Goal: Task Accomplishment & Management: Use online tool/utility

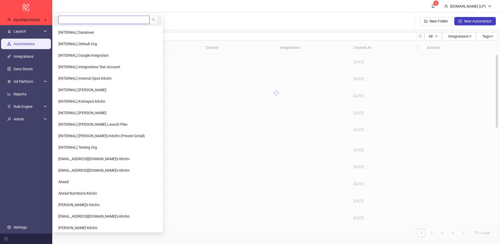
click at [84, 18] on input "search" at bounding box center [103, 20] width 91 height 8
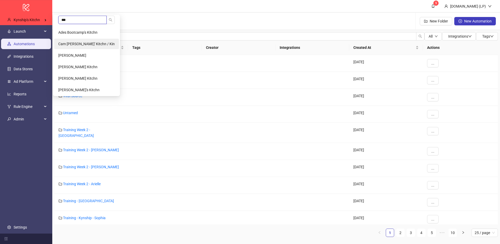
type input "***"
click at [87, 47] on li "Cam Potts' Kitchn / Kin" at bounding box center [86, 44] width 65 height 10
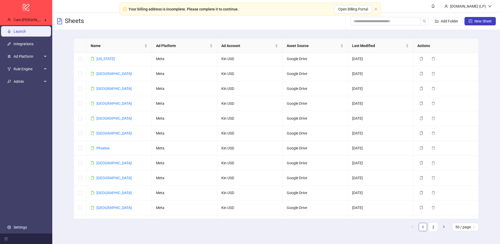
scroll to position [172, 0]
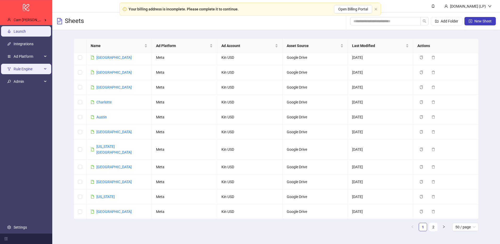
click at [24, 72] on span "Rule Engine" at bounding box center [28, 69] width 29 height 10
click at [32, 72] on span "Rule Engine" at bounding box center [28, 69] width 29 height 10
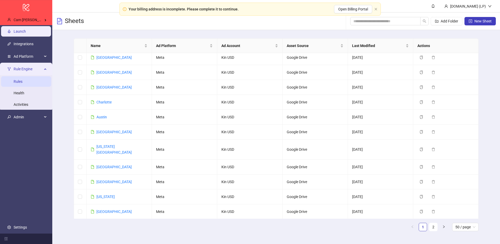
click at [22, 83] on link "Rules" at bounding box center [18, 82] width 9 height 4
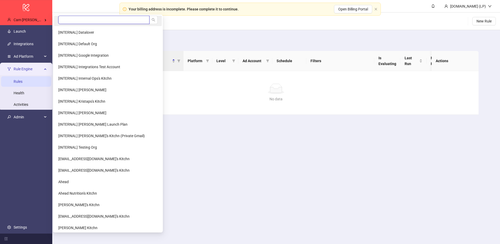
click at [86, 20] on input "search" at bounding box center [103, 20] width 91 height 8
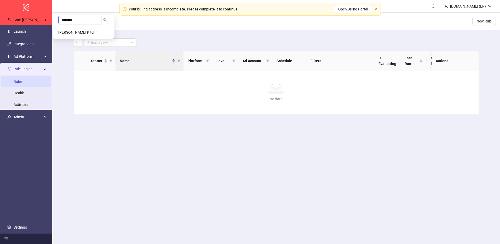
type input "********"
click at [74, 35] on li "[PERSON_NAME] Kitchn" at bounding box center [83, 32] width 59 height 10
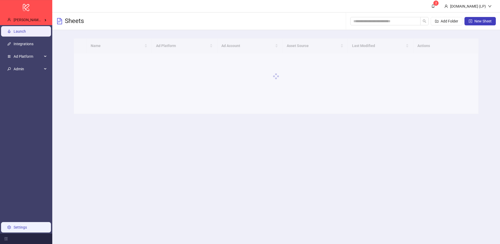
click at [26, 225] on link "Settings" at bounding box center [20, 227] width 13 height 4
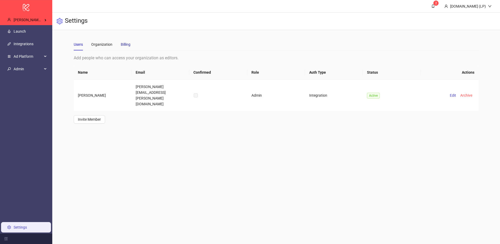
click at [126, 45] on div "Billing" at bounding box center [126, 45] width 10 height 6
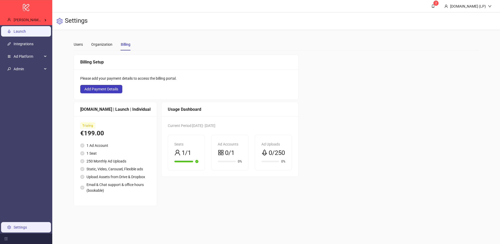
click at [26, 32] on link "Launch" at bounding box center [20, 31] width 12 height 4
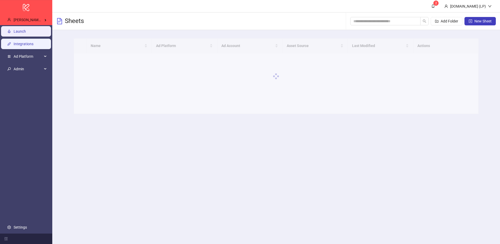
click at [33, 42] on link "Integrations" at bounding box center [24, 44] width 20 height 4
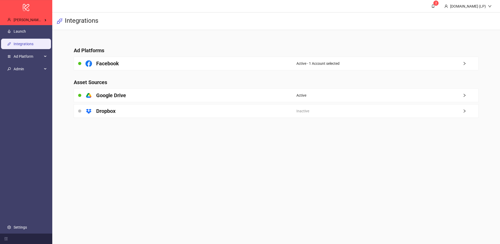
click at [177, 72] on main "Ad Platforms Facebook Active - 1 Account selected Asset Sources platform/google…" at bounding box center [277, 79] width 414 height 98
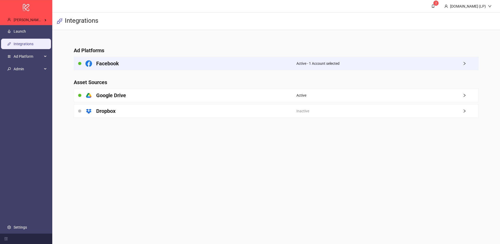
click at [179, 65] on div "Facebook" at bounding box center [185, 63] width 223 height 13
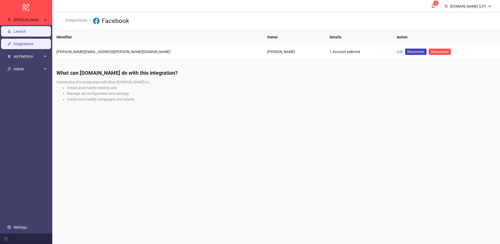
click at [19, 29] on link "Launch" at bounding box center [20, 31] width 12 height 4
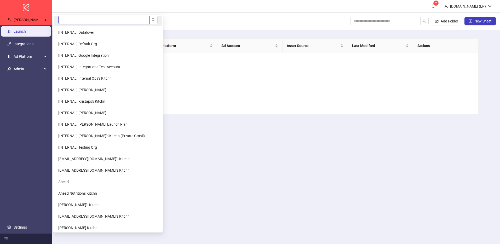
click at [87, 18] on input "search" at bounding box center [103, 20] width 91 height 8
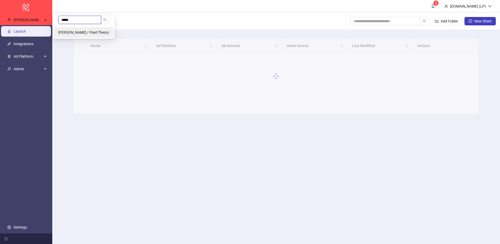
type input "*****"
click at [70, 31] on span "Jerry Chavez / Pixel Theory" at bounding box center [83, 32] width 51 height 4
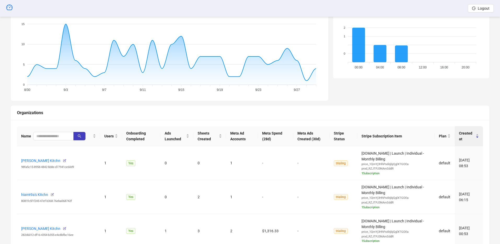
scroll to position [98, 0]
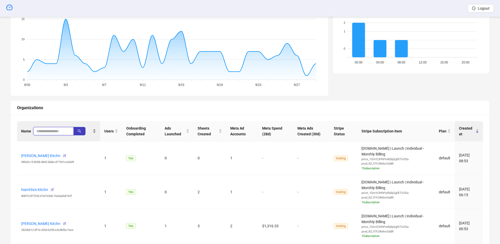
click at [56, 130] on input "search" at bounding box center [51, 131] width 30 height 6
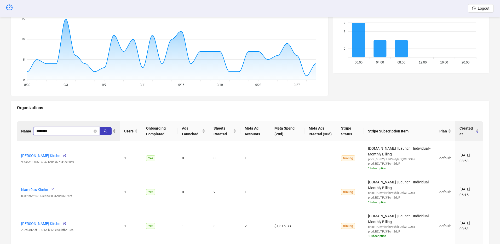
type input "********"
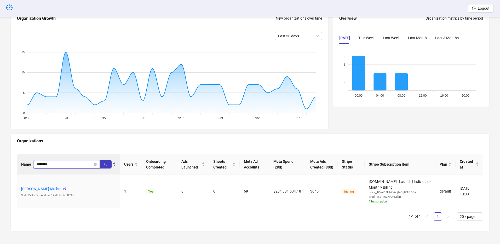
scroll to position [65, 0]
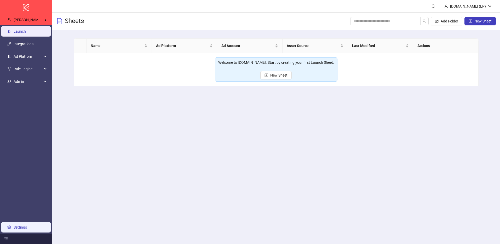
click at [14, 225] on link "Settings" at bounding box center [20, 227] width 13 height 4
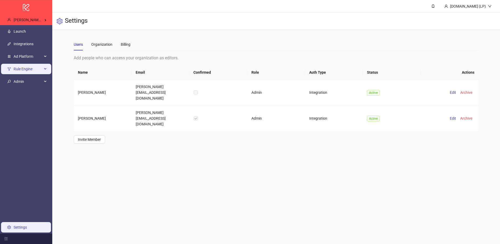
click at [31, 67] on span "Rule Engine" at bounding box center [28, 69] width 29 height 10
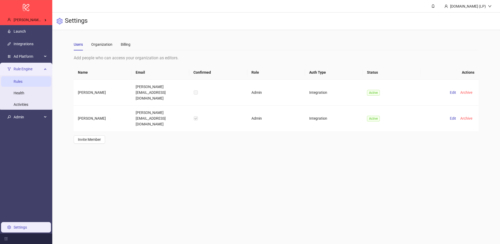
click at [22, 84] on link "Rules" at bounding box center [18, 82] width 9 height 4
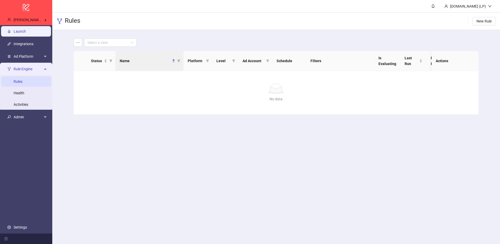
click at [25, 30] on link "Launch" at bounding box center [20, 31] width 12 height 4
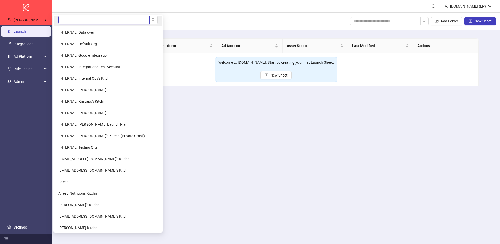
click at [90, 19] on input "search" at bounding box center [103, 20] width 91 height 8
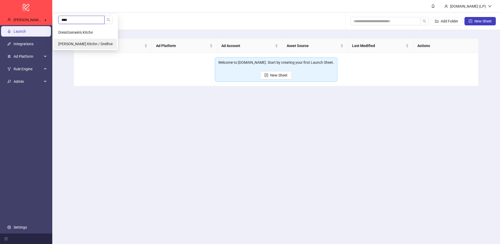
type input "****"
click at [79, 45] on span "Laura Klotz's Kitchn / Dreifive" at bounding box center [85, 44] width 54 height 4
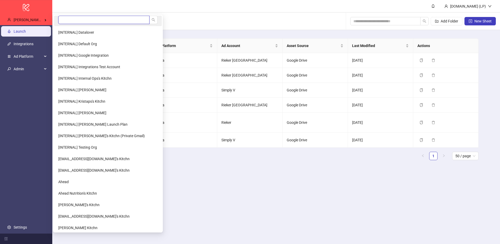
click at [81, 19] on input "search" at bounding box center [103, 20] width 91 height 8
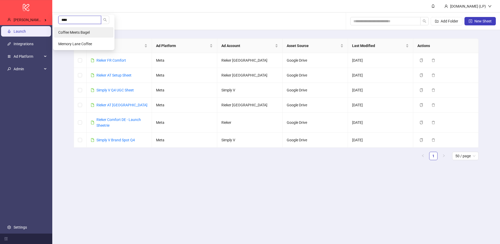
type input "****"
click at [76, 32] on span "Coffee Meets Bagel" at bounding box center [73, 32] width 31 height 4
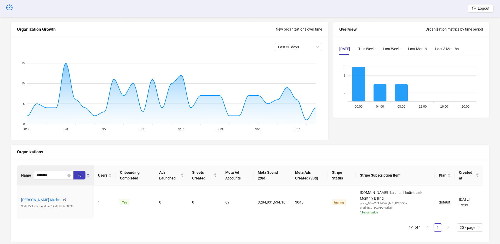
scroll to position [50, 0]
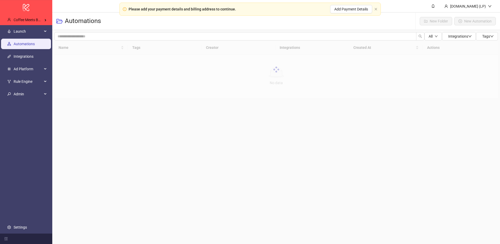
click at [27, 228] on link "Settings" at bounding box center [20, 227] width 13 height 4
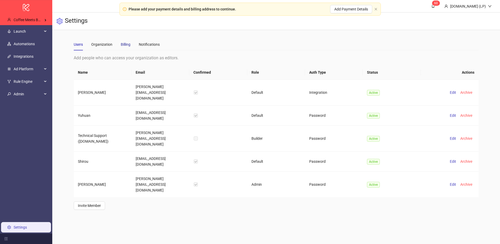
click at [128, 43] on div "Billing" at bounding box center [126, 45] width 10 height 6
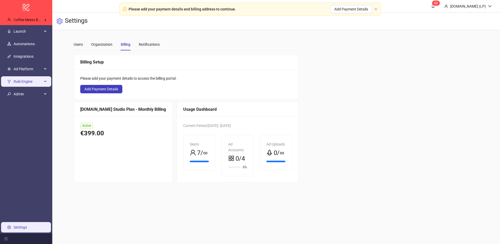
click at [21, 80] on span "Rule Engine" at bounding box center [28, 81] width 29 height 10
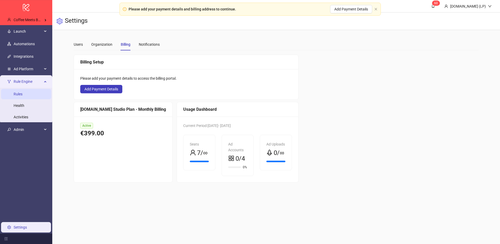
click at [19, 95] on link "Rules" at bounding box center [18, 94] width 9 height 4
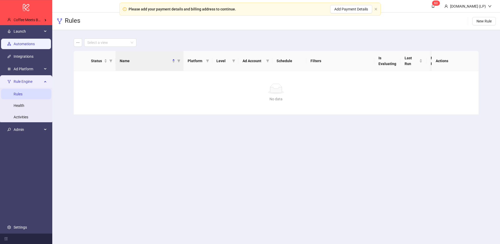
click at [33, 42] on link "Automations" at bounding box center [24, 44] width 21 height 4
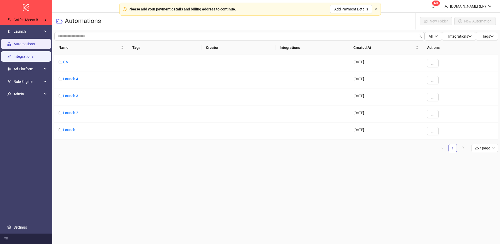
click at [27, 54] on link "Integrations" at bounding box center [24, 56] width 20 height 4
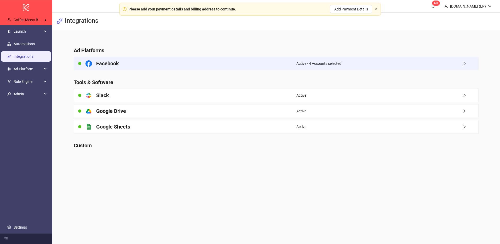
click at [264, 66] on div "Facebook" at bounding box center [185, 63] width 223 height 13
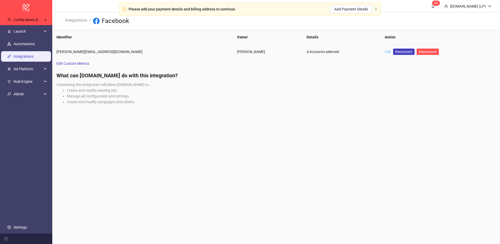
click at [385, 53] on link "Edit" at bounding box center [388, 52] width 6 height 4
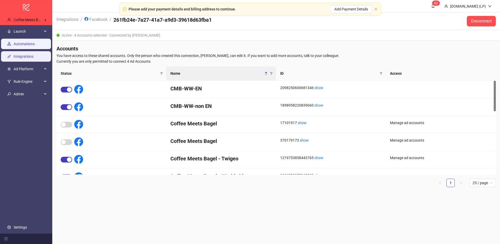
click at [24, 46] on link "Automations" at bounding box center [24, 44] width 21 height 4
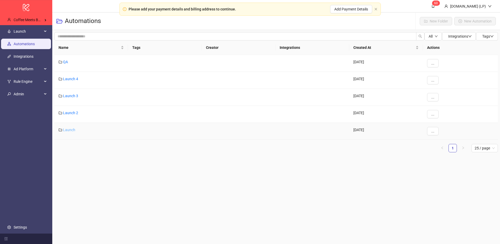
click at [69, 128] on link "Launch" at bounding box center [69, 130] width 12 height 4
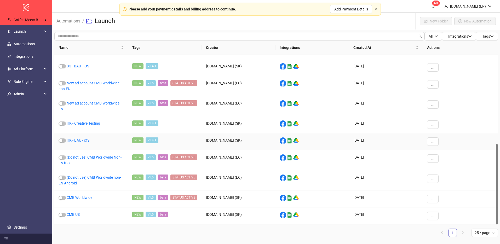
scroll to position [188, 0]
click at [76, 20] on link "Automations" at bounding box center [68, 21] width 26 height 6
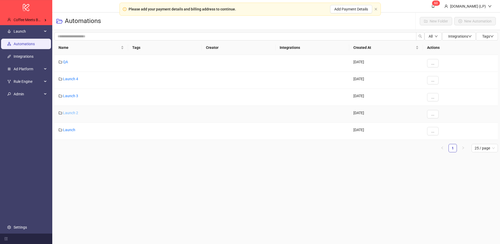
click at [78, 113] on link "Launch 2" at bounding box center [70, 113] width 15 height 4
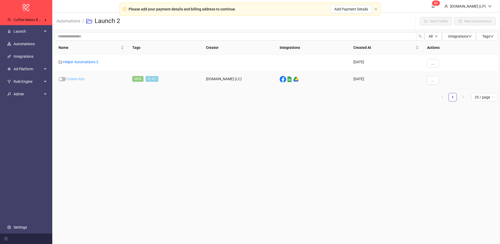
click at [70, 81] on link "Create Ads" at bounding box center [76, 79] width 18 height 4
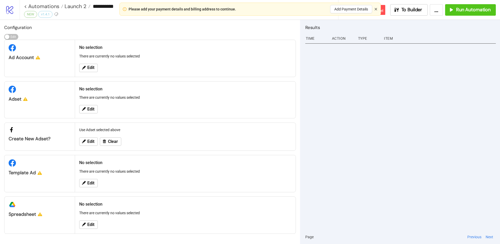
click at [377, 9] on icon "close" at bounding box center [376, 9] width 3 height 3
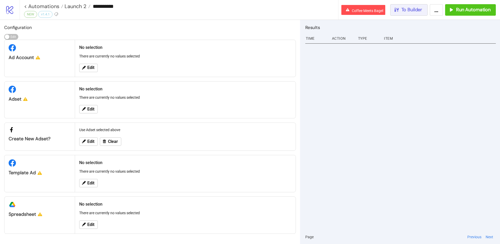
click at [426, 11] on button "To Builder" at bounding box center [409, 10] width 38 height 12
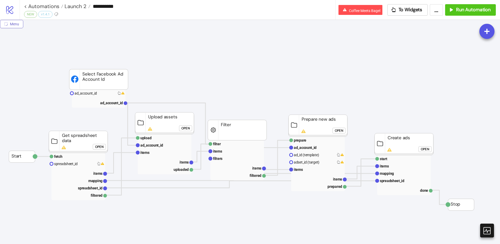
click at [14, 26] on span "Menu" at bounding box center [14, 24] width 9 height 4
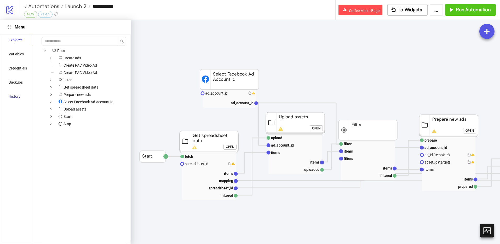
click at [11, 98] on div "History" at bounding box center [15, 97] width 12 height 6
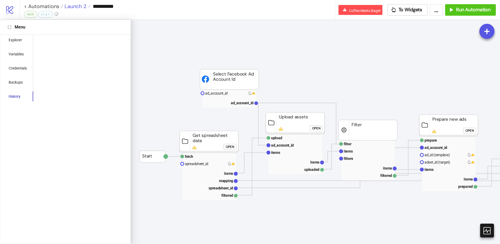
click at [74, 7] on span "Launch 2" at bounding box center [74, 6] width 23 height 7
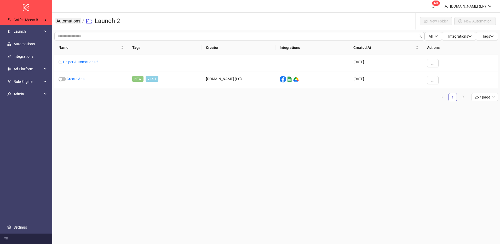
click at [67, 21] on link "Automations" at bounding box center [68, 21] width 26 height 6
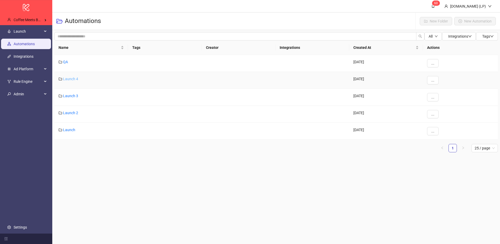
click at [71, 78] on link "Launch 4" at bounding box center [70, 79] width 15 height 4
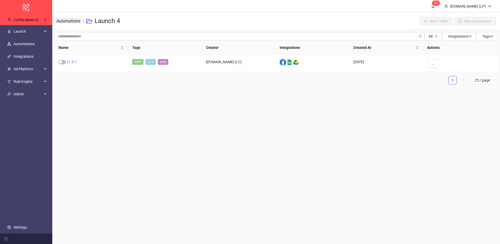
click at [68, 22] on link "Automations" at bounding box center [68, 21] width 26 height 6
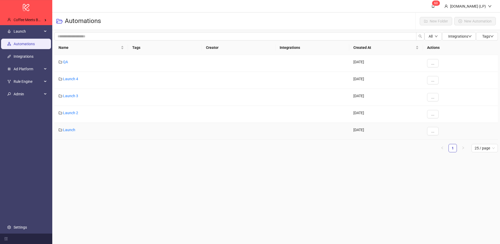
click at [70, 127] on div "Launch" at bounding box center [91, 131] width 74 height 17
click at [69, 129] on link "Launch" at bounding box center [69, 130] width 12 height 4
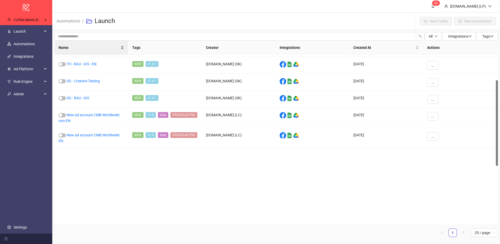
scroll to position [188, 0]
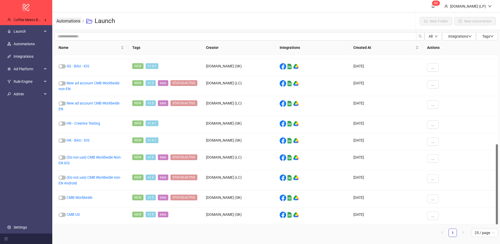
click at [74, 23] on link "Automations" at bounding box center [68, 21] width 26 height 6
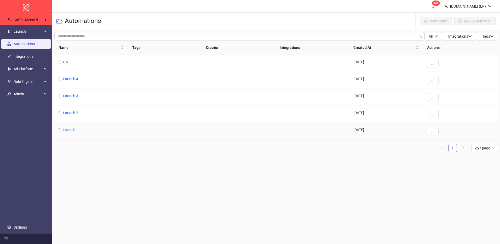
click at [70, 129] on link "Launch" at bounding box center [69, 130] width 12 height 4
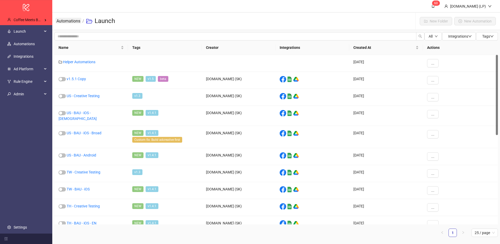
click at [69, 23] on link "Automations" at bounding box center [68, 21] width 26 height 6
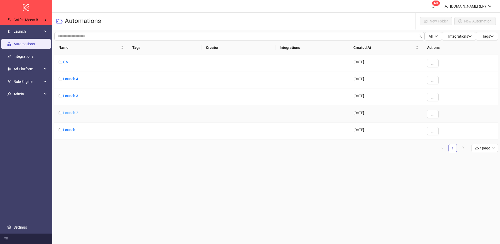
click at [70, 113] on link "Launch 2" at bounding box center [70, 113] width 15 height 4
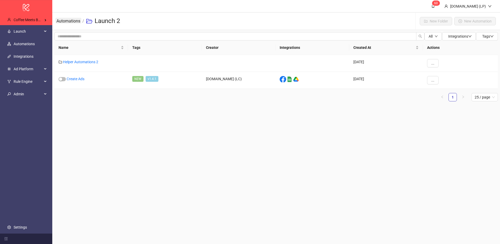
click at [73, 20] on link "Automations" at bounding box center [68, 21] width 26 height 6
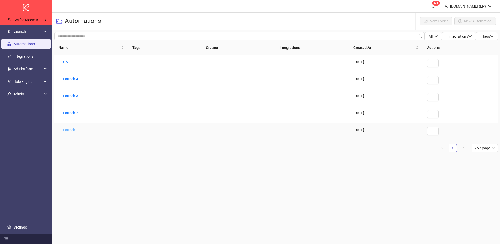
click at [72, 130] on link "Launch" at bounding box center [69, 130] width 12 height 4
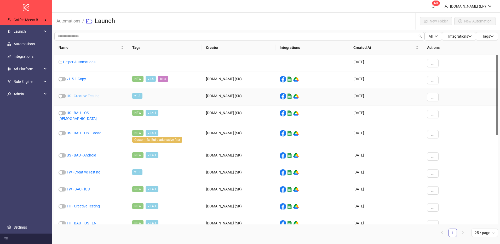
click at [93, 95] on link "US - Creative Testing" at bounding box center [83, 96] width 33 height 4
click at [90, 115] on link "US - BAU - iOS - Female" at bounding box center [78, 116] width 38 height 10
click at [89, 131] on link "US - BAU - iOS - Broad" at bounding box center [84, 133] width 35 height 4
click at [89, 153] on link "US - BAU - Android" at bounding box center [82, 155] width 30 height 4
click at [86, 170] on link "TW - Creative Testing" at bounding box center [84, 172] width 34 height 4
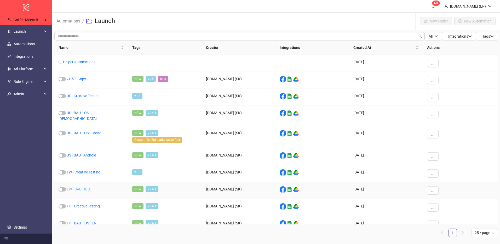
click at [78, 187] on link "TW - BAU - iOS" at bounding box center [78, 189] width 23 height 4
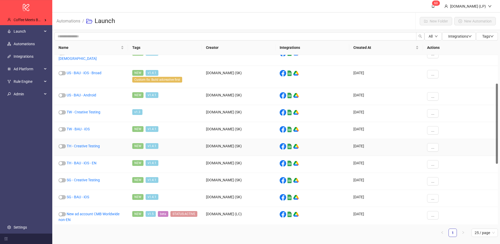
scroll to position [61, 0]
click at [89, 144] on link "TH - Creative Testing" at bounding box center [83, 146] width 33 height 4
click at [86, 161] on link "TH - BAU - iOS - EN" at bounding box center [82, 163] width 30 height 4
click at [70, 179] on div "SG - Creative Testing" at bounding box center [91, 181] width 74 height 17
click at [76, 178] on link "SG - Creative Testing" at bounding box center [83, 180] width 33 height 4
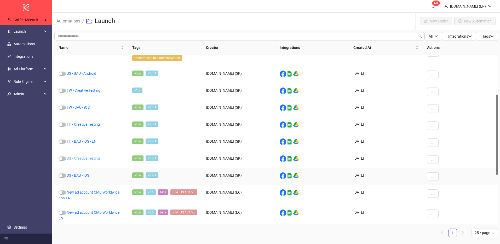
scroll to position [86, 0]
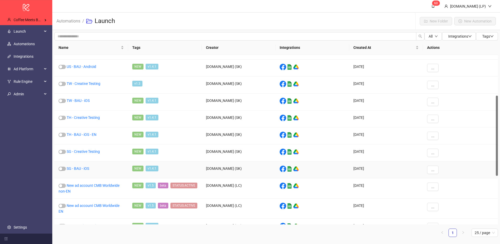
click at [85, 166] on div "SG - BAU - iOS" at bounding box center [91, 170] width 74 height 17
click at [75, 169] on link "SG - BAU - iOS" at bounding box center [78, 169] width 22 height 4
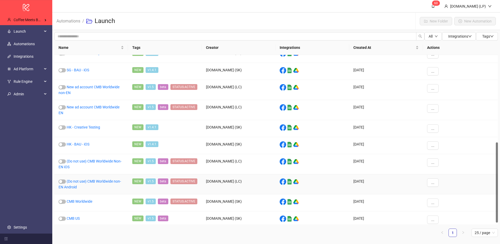
scroll to position [188, 0]
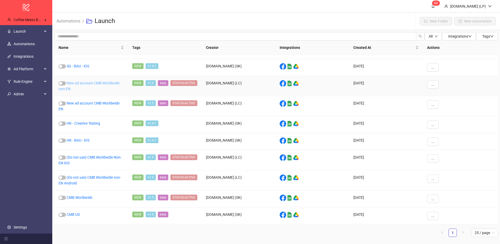
click at [94, 81] on link "New ad account CMB Worldwide non-EN" at bounding box center [89, 86] width 61 height 10
click at [83, 104] on link "New ad account CMB Worldwide EN" at bounding box center [89, 106] width 61 height 10
click at [81, 124] on link "HK - Creative Testing" at bounding box center [83, 123] width 33 height 4
click at [76, 141] on link "HK - BAU - iOS" at bounding box center [78, 140] width 23 height 4
click at [80, 196] on link "CMB Worldwide" at bounding box center [80, 198] width 26 height 4
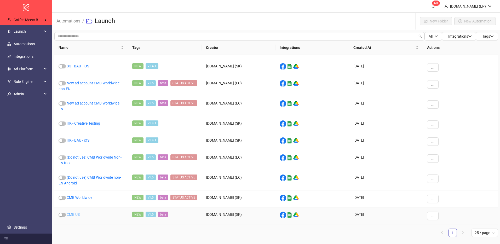
click at [74, 215] on link "CMB US" at bounding box center [73, 215] width 13 height 4
click at [92, 198] on link "CMB Worldwide" at bounding box center [80, 198] width 26 height 4
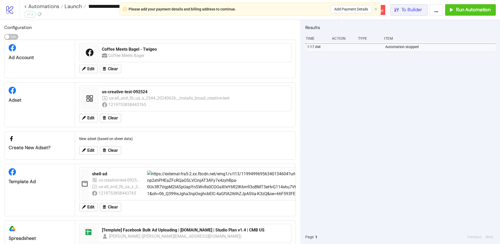
click at [416, 7] on span "To Builder" at bounding box center [412, 10] width 21 height 6
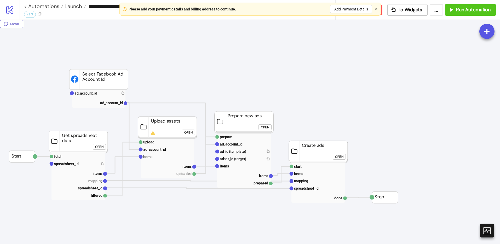
click at [21, 24] on button "Menu" at bounding box center [11, 24] width 23 height 8
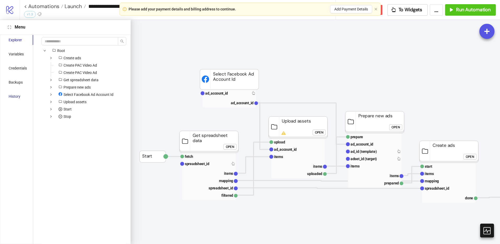
click at [13, 96] on div "History" at bounding box center [15, 97] width 12 height 6
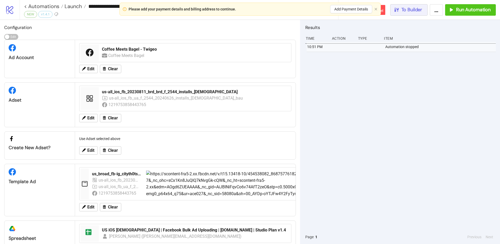
click at [419, 7] on span "To Builder" at bounding box center [412, 10] width 21 height 6
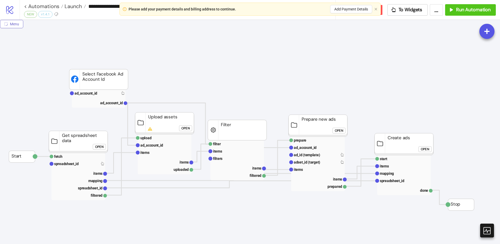
click at [11, 24] on span "Menu" at bounding box center [14, 24] width 9 height 4
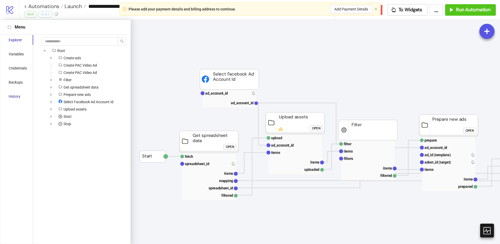
click at [18, 97] on div "History" at bounding box center [15, 97] width 12 height 6
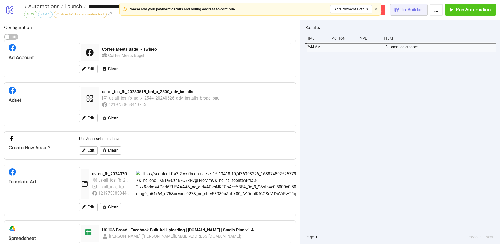
click at [397, 7] on icon "button" at bounding box center [397, 10] width 6 height 6
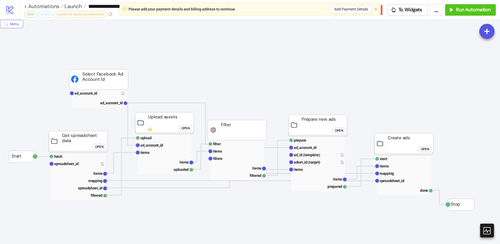
click at [10, 25] on span "Menu" at bounding box center [14, 24] width 9 height 4
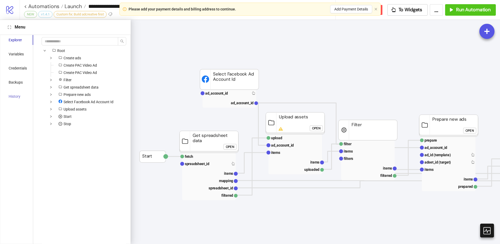
click at [26, 98] on div "History" at bounding box center [17, 97] width 31 height 10
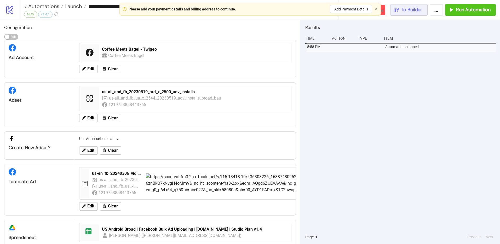
click at [413, 12] on span "To Builder" at bounding box center [412, 10] width 21 height 6
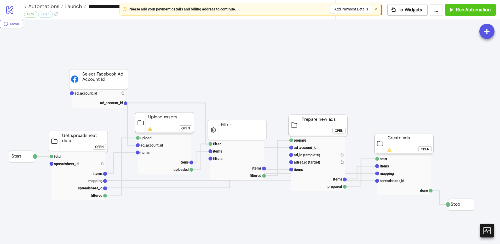
click at [21, 26] on button "Menu" at bounding box center [11, 24] width 23 height 8
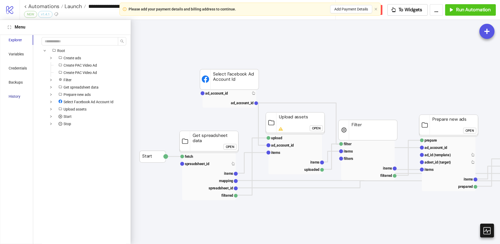
click at [17, 99] on div "History" at bounding box center [15, 97] width 12 height 6
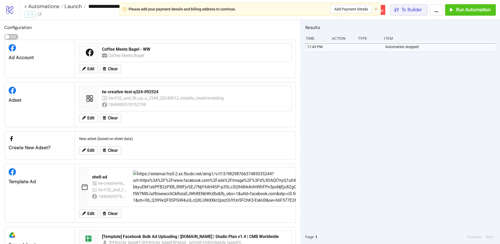
click at [426, 15] on button "To Builder" at bounding box center [409, 10] width 38 height 12
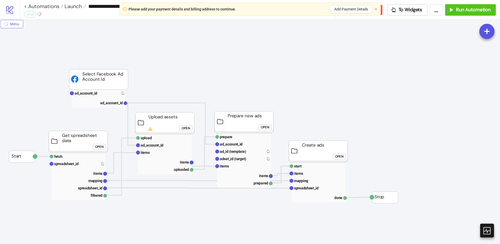
click at [14, 22] on span "Menu" at bounding box center [14, 24] width 9 height 4
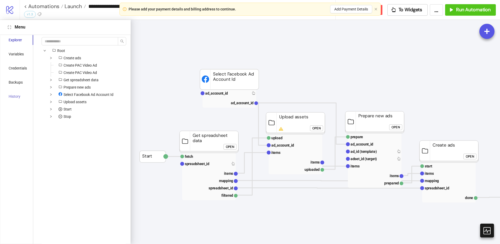
click at [21, 100] on div "History" at bounding box center [17, 97] width 31 height 10
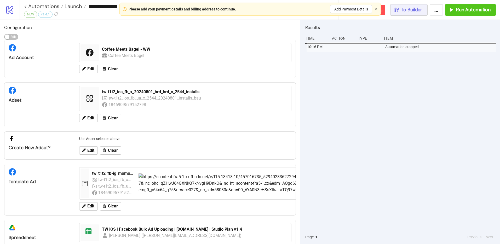
click at [413, 10] on span "To Builder" at bounding box center [412, 10] width 21 height 6
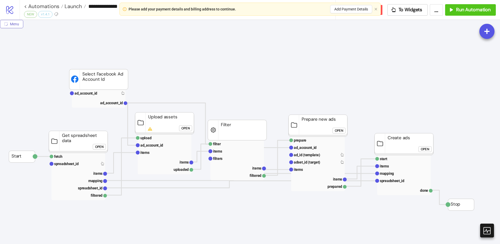
click at [7, 23] on icon "radius-bottomright" at bounding box center [6, 24] width 4 height 4
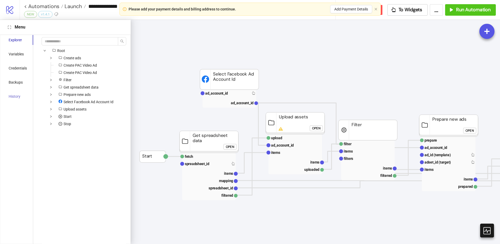
click at [17, 99] on div "History" at bounding box center [17, 97] width 31 height 10
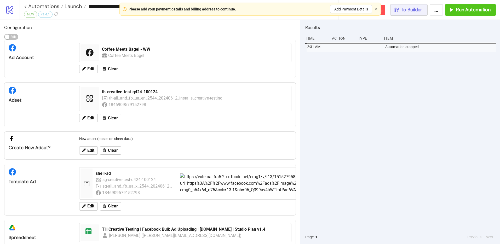
click at [416, 7] on span "To Builder" at bounding box center [412, 10] width 21 height 6
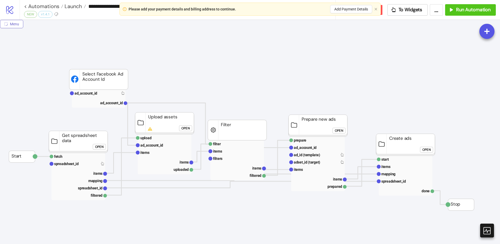
click at [15, 22] on span "Menu" at bounding box center [14, 24] width 9 height 4
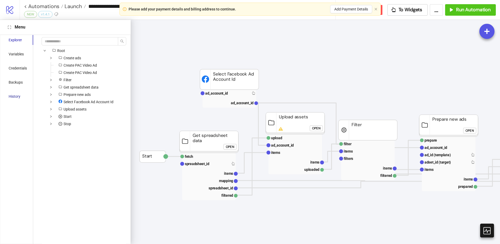
click at [18, 96] on div "History" at bounding box center [15, 97] width 12 height 6
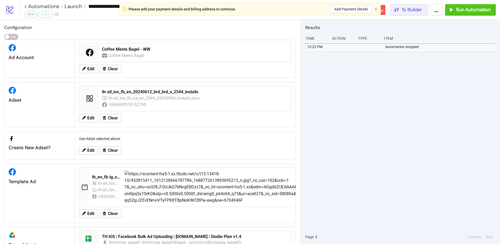
click at [400, 8] on div "To Builder" at bounding box center [408, 10] width 29 height 6
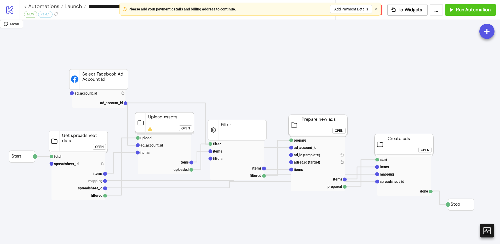
click at [24, 22] on div "Menu" at bounding box center [14, 26] width 29 height 13
click at [18, 23] on span "Menu" at bounding box center [14, 24] width 9 height 4
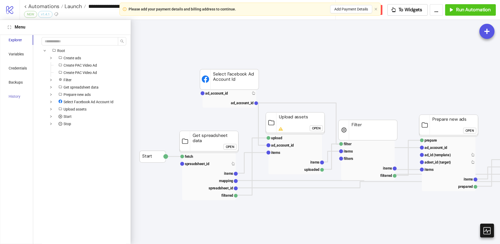
click at [22, 97] on div "History" at bounding box center [17, 97] width 31 height 10
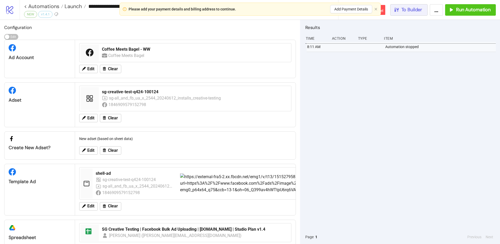
click at [421, 8] on span "To Builder" at bounding box center [412, 10] width 21 height 6
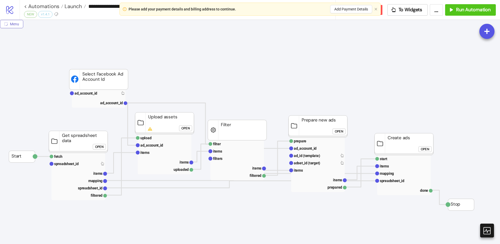
click at [9, 24] on button "Menu" at bounding box center [11, 24] width 23 height 8
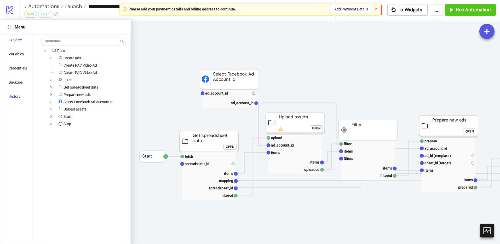
click at [15, 98] on div "History" at bounding box center [15, 97] width 12 height 6
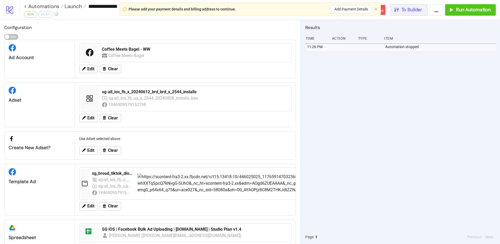
click at [411, 9] on span "To Builder" at bounding box center [412, 10] width 21 height 6
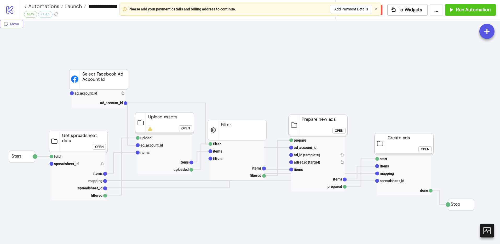
click at [19, 23] on span "Menu" at bounding box center [14, 24] width 9 height 4
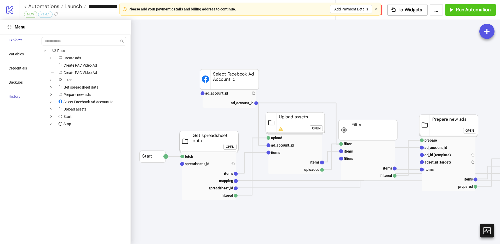
click at [21, 99] on div "History" at bounding box center [17, 97] width 31 height 10
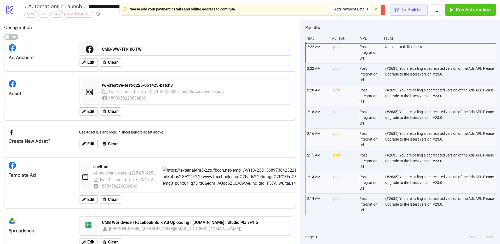
click at [408, 13] on button "To Builder" at bounding box center [409, 10] width 38 height 12
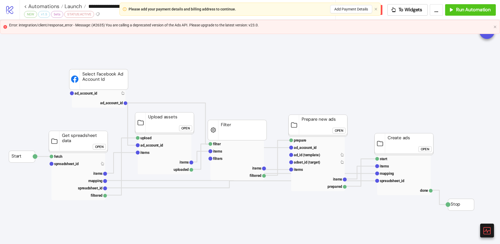
click at [497, 29] on div "Error: integration/client/response_error - Message: (#2635) You are calling a d…" at bounding box center [250, 27] width 500 height 14
click at [496, 26] on icon "close" at bounding box center [495, 26] width 3 height 3
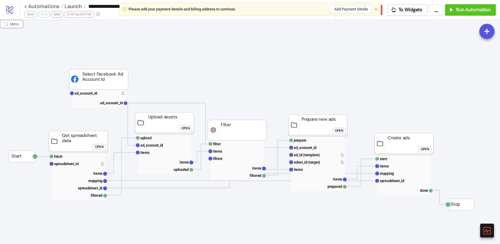
click at [3, 25] on button "Menu" at bounding box center [11, 24] width 23 height 8
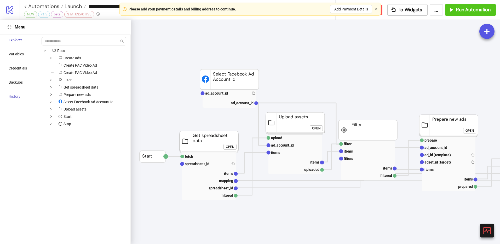
click at [22, 94] on div "History" at bounding box center [17, 97] width 31 height 10
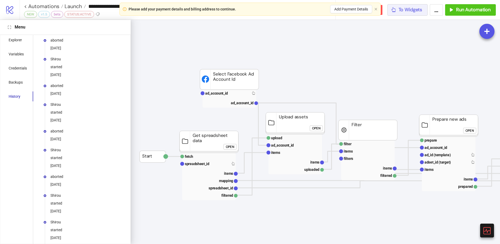
click at [410, 10] on span "To Widgets" at bounding box center [411, 10] width 24 height 6
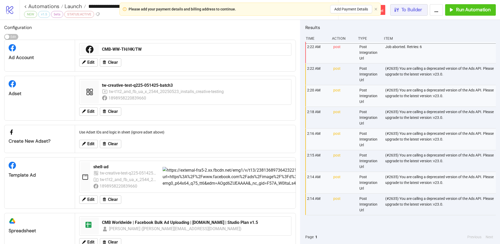
click at [411, 8] on span "To Builder" at bounding box center [412, 10] width 21 height 6
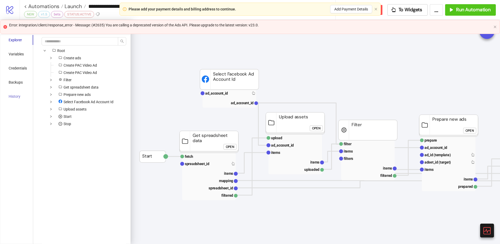
click at [17, 101] on div "History" at bounding box center [17, 97] width 31 height 10
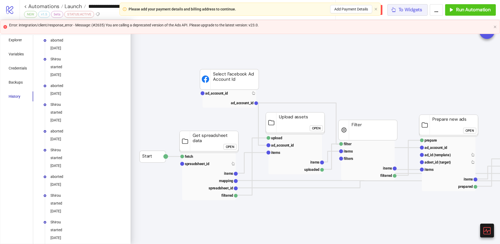
click at [413, 10] on span "To Widgets" at bounding box center [411, 10] width 24 height 6
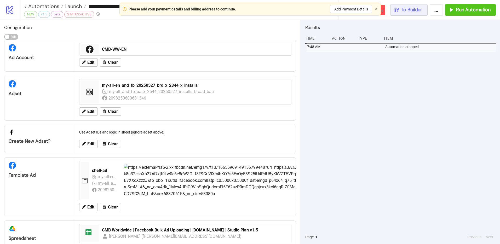
click at [405, 7] on span "To Builder" at bounding box center [412, 10] width 21 height 6
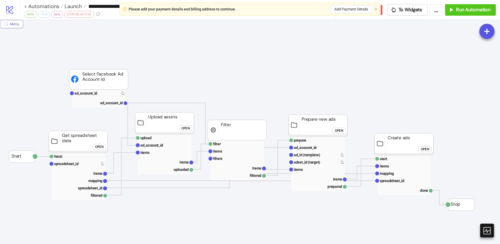
click at [14, 21] on button "Menu" at bounding box center [11, 24] width 23 height 8
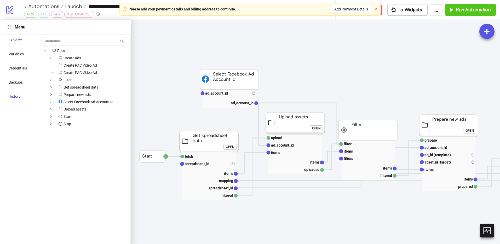
click at [14, 94] on div "History" at bounding box center [15, 97] width 12 height 6
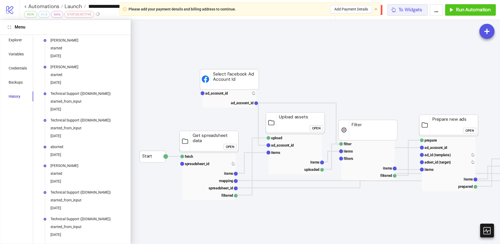
click at [409, 10] on span "To Widgets" at bounding box center [411, 10] width 24 height 6
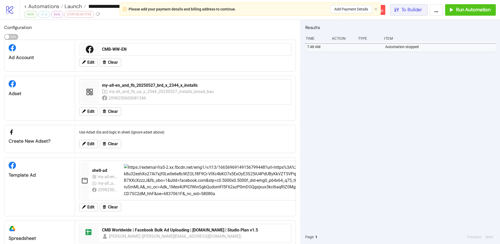
click at [399, 5] on button "To Builder" at bounding box center [409, 10] width 38 height 12
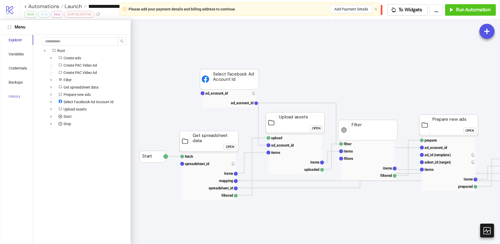
click at [25, 95] on div "History" at bounding box center [17, 97] width 31 height 10
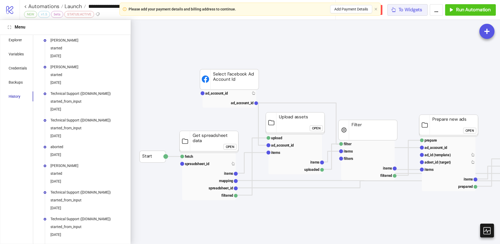
click at [421, 10] on span "To Widgets" at bounding box center [411, 10] width 24 height 6
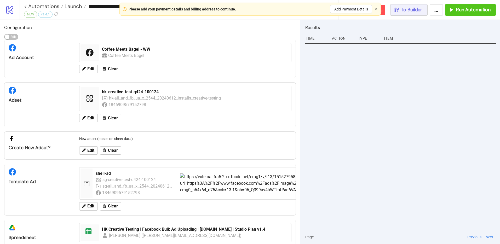
click at [420, 12] on span "To Builder" at bounding box center [412, 10] width 21 height 6
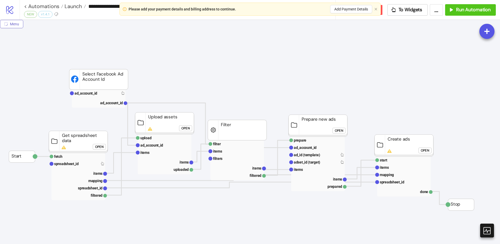
click at [12, 27] on button "Menu" at bounding box center [11, 24] width 23 height 8
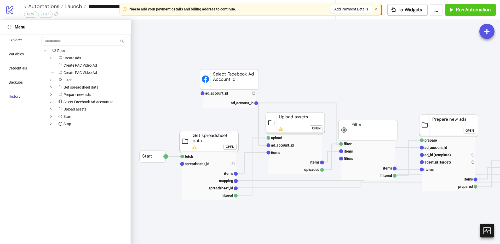
click at [16, 99] on div "History" at bounding box center [15, 97] width 12 height 6
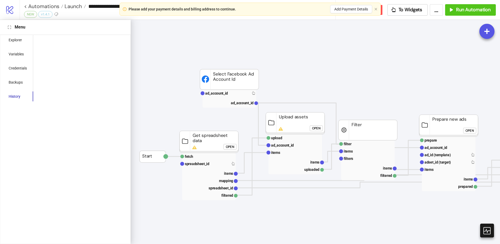
click at [411, 16] on div "**********" at bounding box center [260, 10] width 481 height 20
click at [413, 10] on span "To Widgets" at bounding box center [411, 10] width 24 height 6
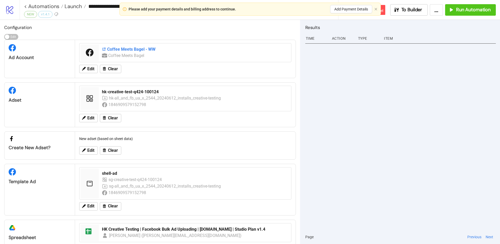
scroll to position [22, 0]
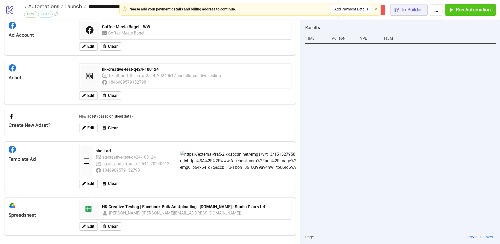
click at [418, 14] on button "To Builder" at bounding box center [409, 10] width 38 height 12
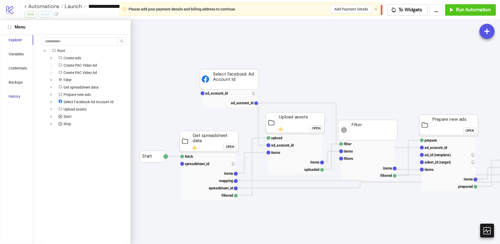
click at [17, 98] on div "History" at bounding box center [15, 97] width 12 height 6
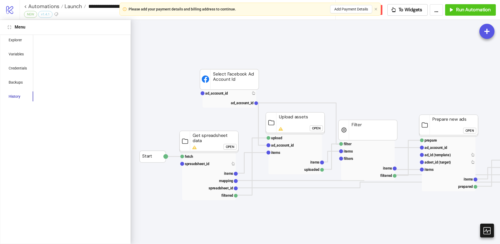
click at [415, 13] on button "To Widgets" at bounding box center [408, 10] width 41 height 12
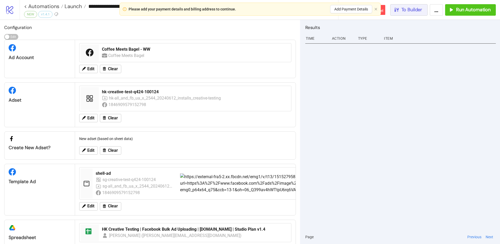
click at [405, 15] on button "To Builder" at bounding box center [409, 10] width 38 height 12
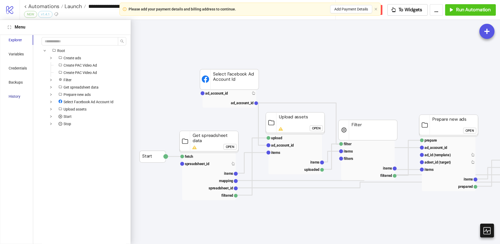
click at [17, 99] on div "History" at bounding box center [15, 97] width 12 height 6
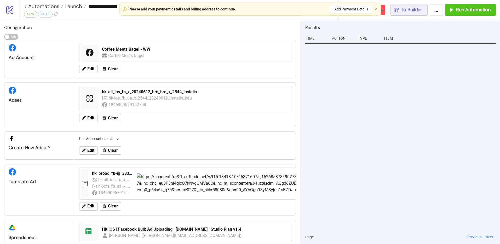
click at [404, 4] on button "To Builder" at bounding box center [409, 10] width 38 height 12
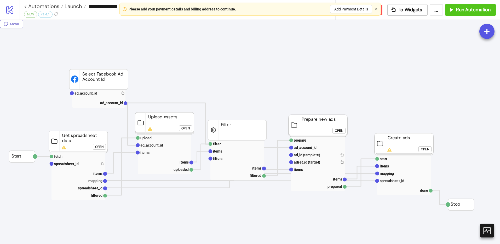
click at [10, 25] on span "Menu" at bounding box center [14, 24] width 9 height 4
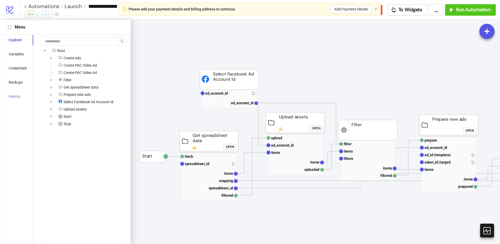
click at [19, 101] on div "History" at bounding box center [17, 97] width 31 height 10
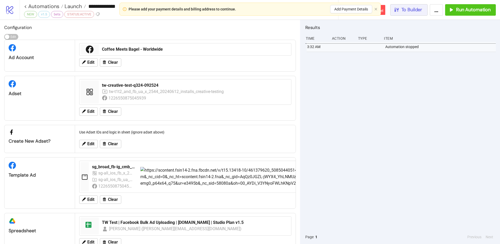
click at [420, 12] on span "To Builder" at bounding box center [412, 10] width 21 height 6
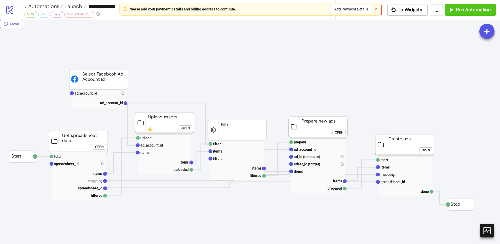
click at [5, 24] on icon "radius-bottomright" at bounding box center [6, 24] width 4 height 4
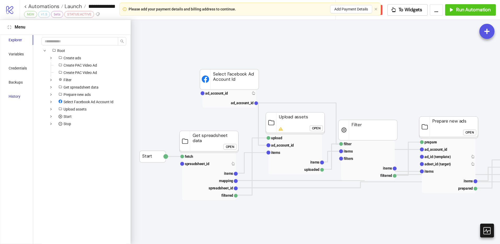
click at [20, 99] on div "History" at bounding box center [15, 97] width 12 height 6
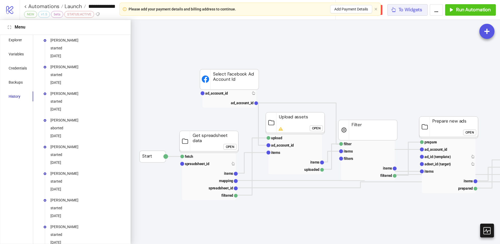
click at [412, 15] on button "To Widgets" at bounding box center [408, 10] width 41 height 12
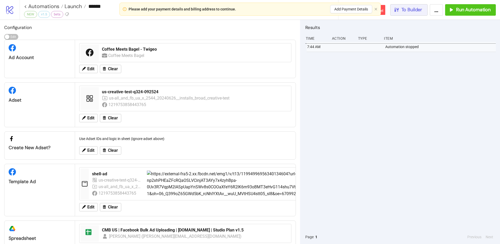
drag, startPoint x: 412, startPoint y: 11, endPoint x: 402, endPoint y: 11, distance: 10.5
click at [412, 11] on span "To Builder" at bounding box center [412, 10] width 21 height 6
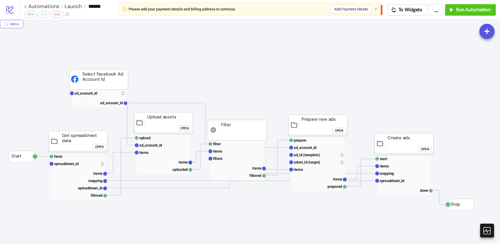
click at [15, 24] on span "Menu" at bounding box center [14, 24] width 9 height 4
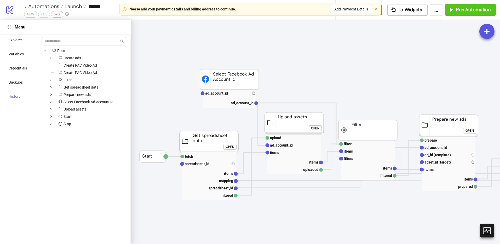
click at [22, 96] on div "History" at bounding box center [17, 97] width 31 height 10
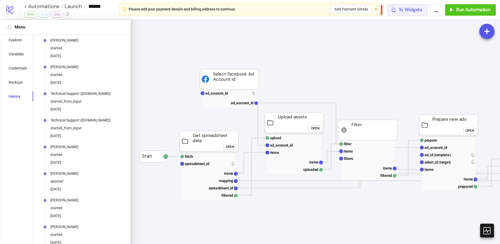
click at [415, 10] on span "To Widgets" at bounding box center [411, 10] width 24 height 6
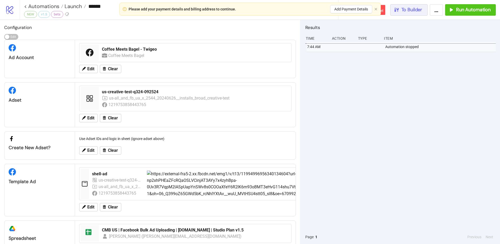
click at [413, 12] on span "To Builder" at bounding box center [412, 10] width 21 height 6
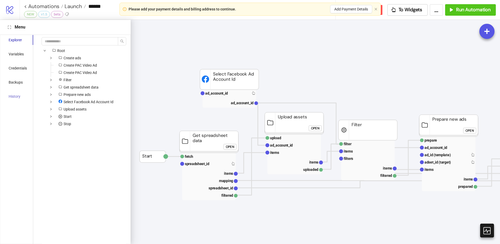
click at [10, 100] on div "History" at bounding box center [17, 97] width 31 height 10
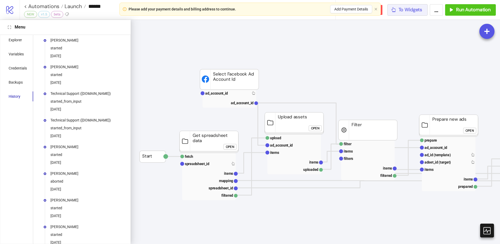
click at [412, 12] on span "To Widgets" at bounding box center [411, 10] width 24 height 6
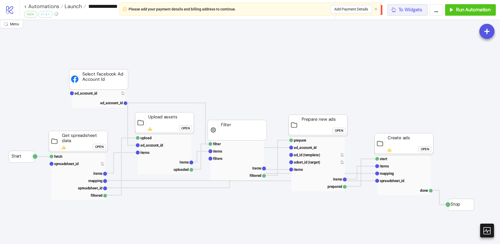
click at [407, 9] on span "To Widgets" at bounding box center [411, 10] width 24 height 6
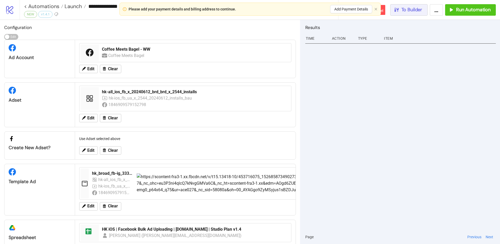
click at [409, 15] on button "To Builder" at bounding box center [409, 10] width 38 height 12
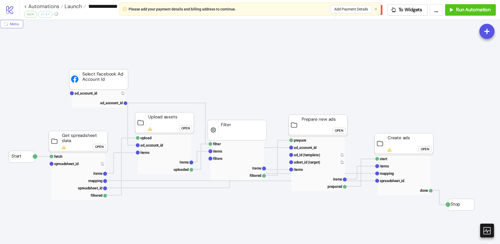
click at [7, 23] on icon "radius-bottomright" at bounding box center [6, 24] width 4 height 4
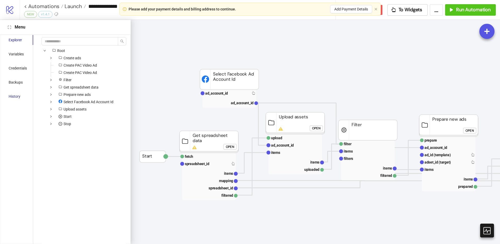
click at [12, 98] on div "History" at bounding box center [15, 97] width 12 height 6
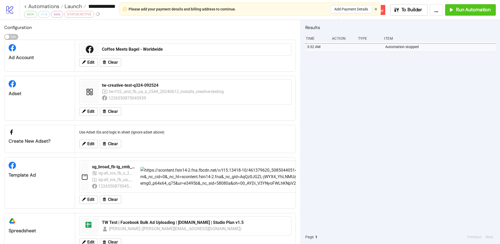
click at [377, 8] on icon "close" at bounding box center [376, 9] width 3 height 3
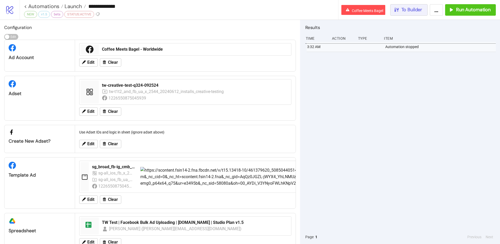
click at [408, 6] on button "To Builder" at bounding box center [409, 10] width 38 height 12
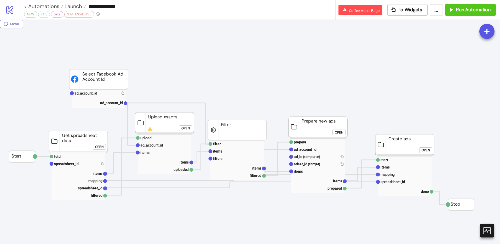
click at [22, 25] on button "Menu" at bounding box center [11, 24] width 23 height 8
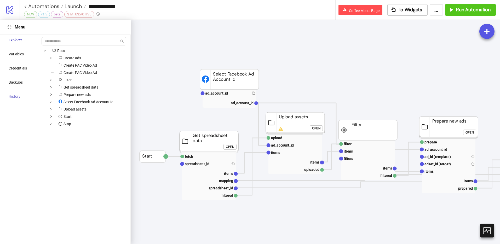
click at [21, 94] on div "History" at bounding box center [17, 97] width 31 height 10
